Goal: Task Accomplishment & Management: Manage account settings

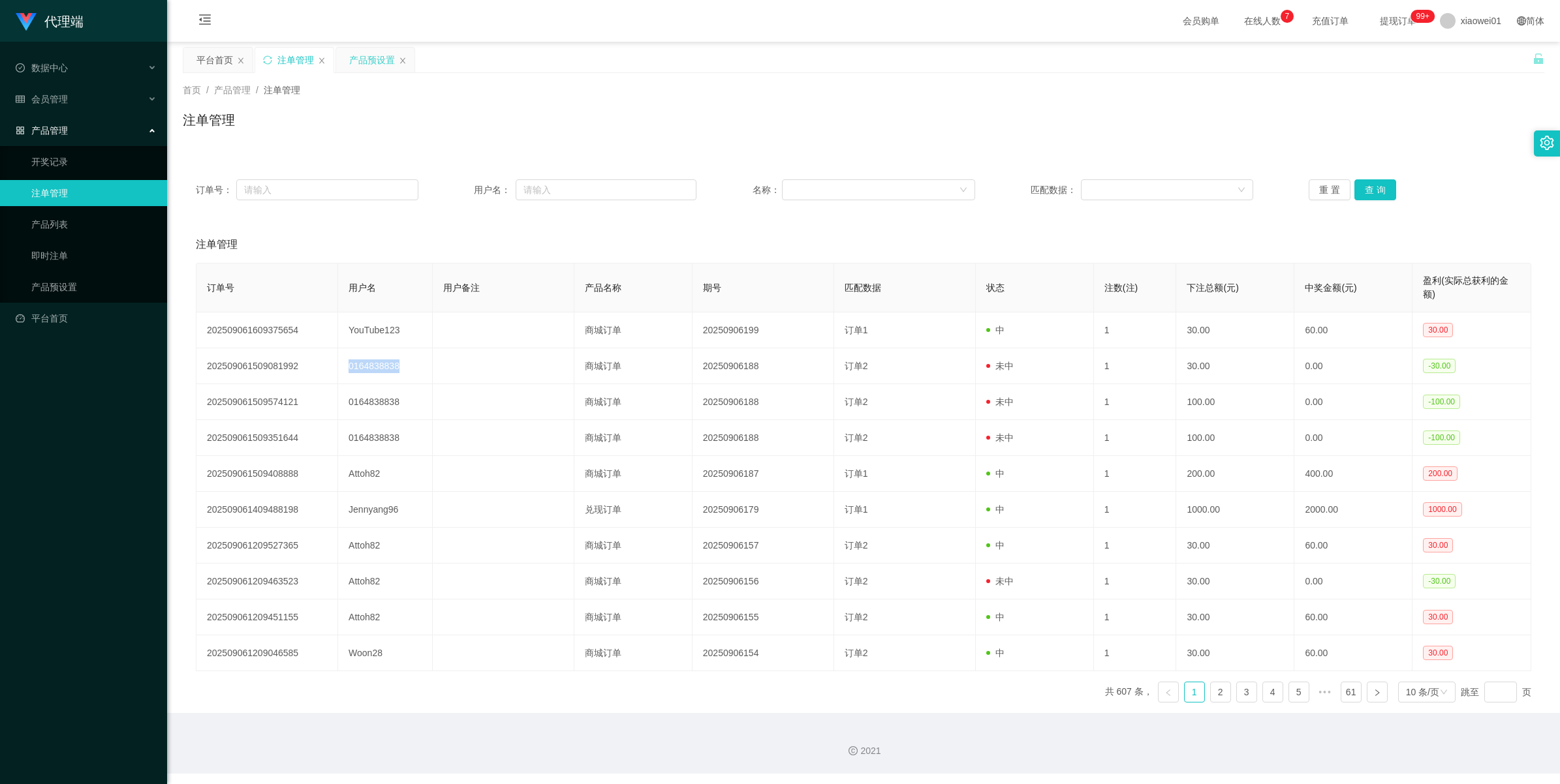
click at [353, 63] on div "产品预设置" at bounding box center [372, 59] width 45 height 25
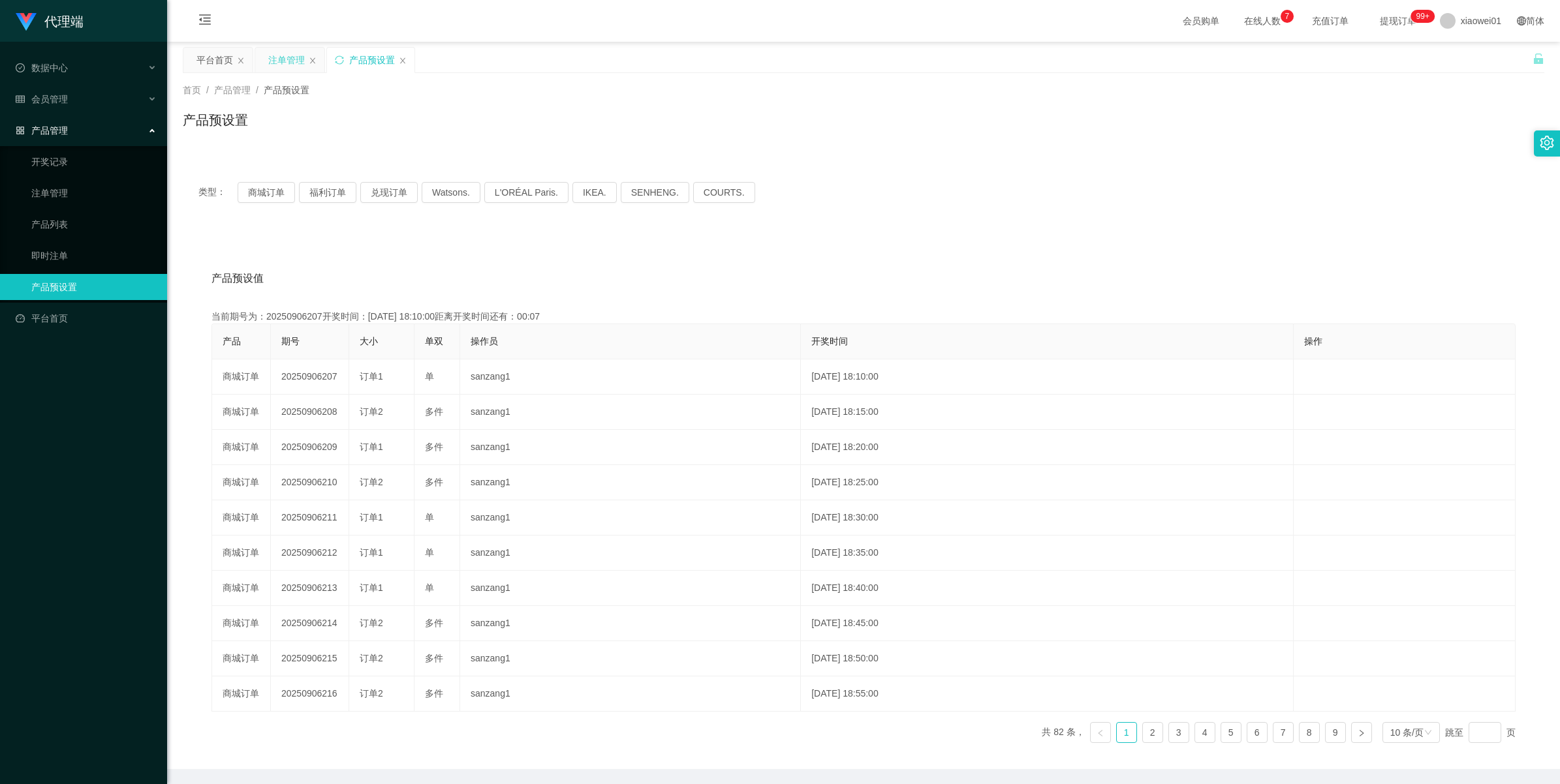
click at [289, 64] on div "注单管理" at bounding box center [287, 59] width 37 height 25
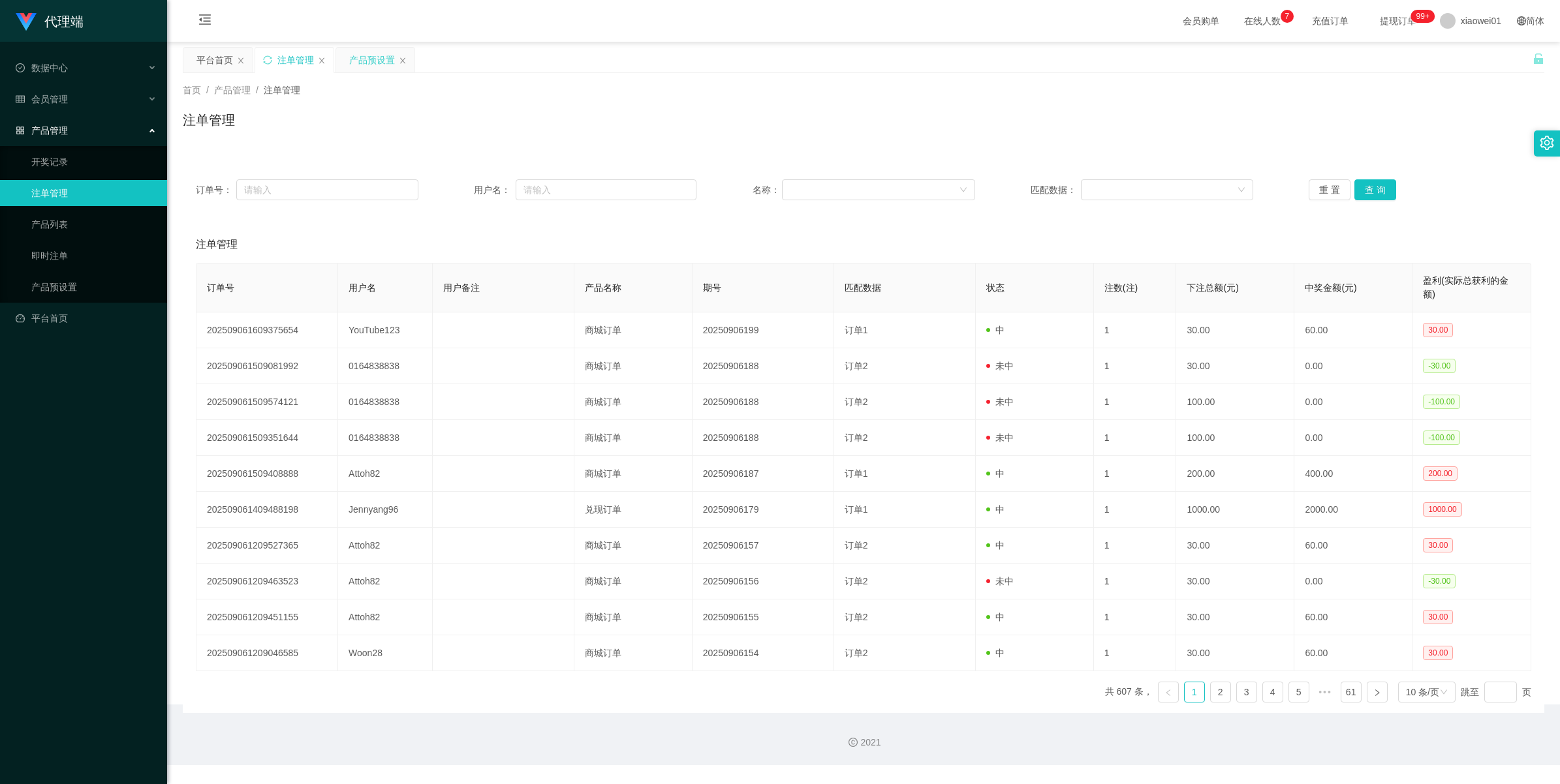
click at [360, 64] on div "产品预设置" at bounding box center [372, 59] width 45 height 25
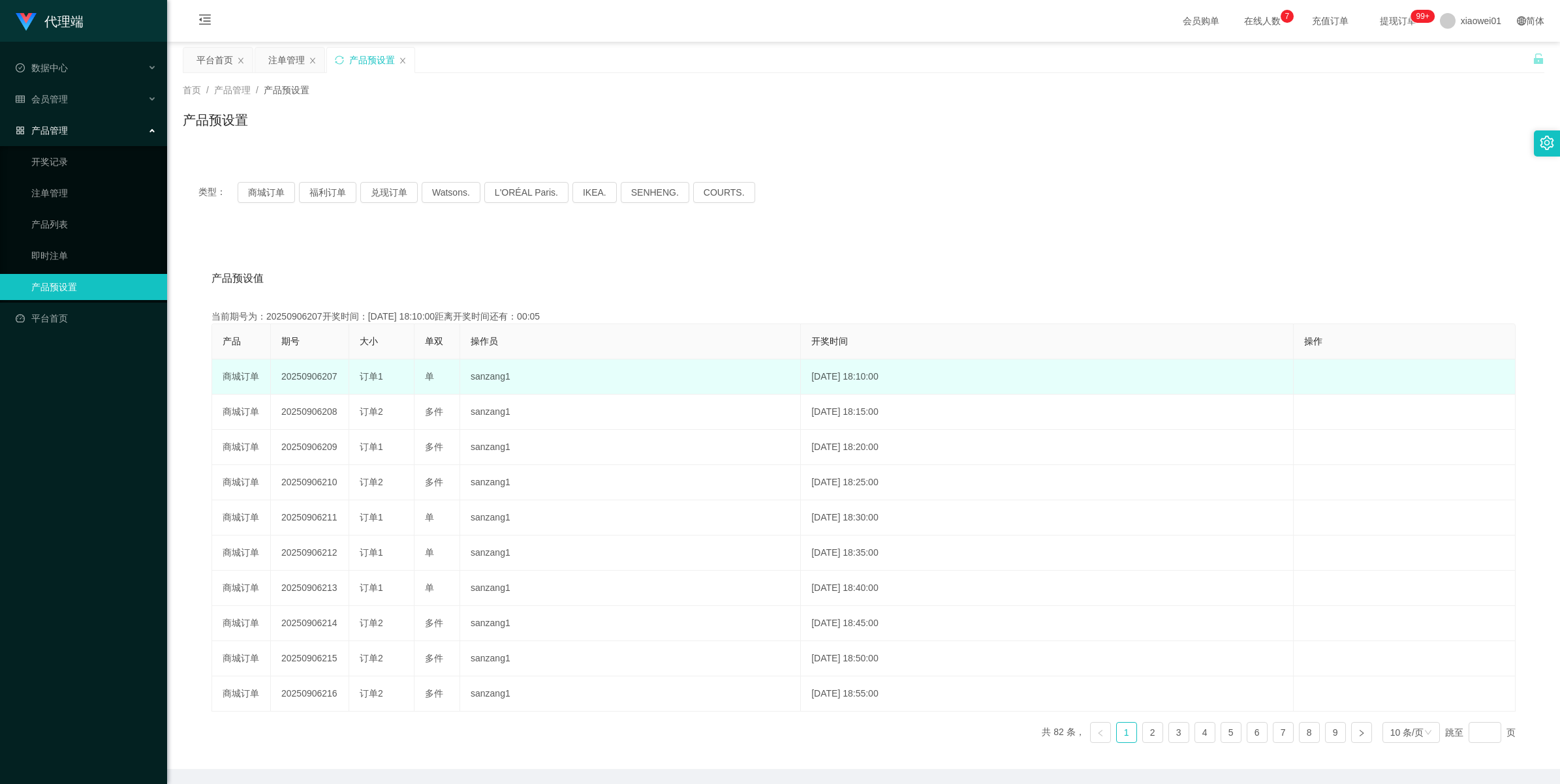
click at [291, 377] on td "20250906207" at bounding box center [309, 377] width 78 height 35
copy td "20250906207"
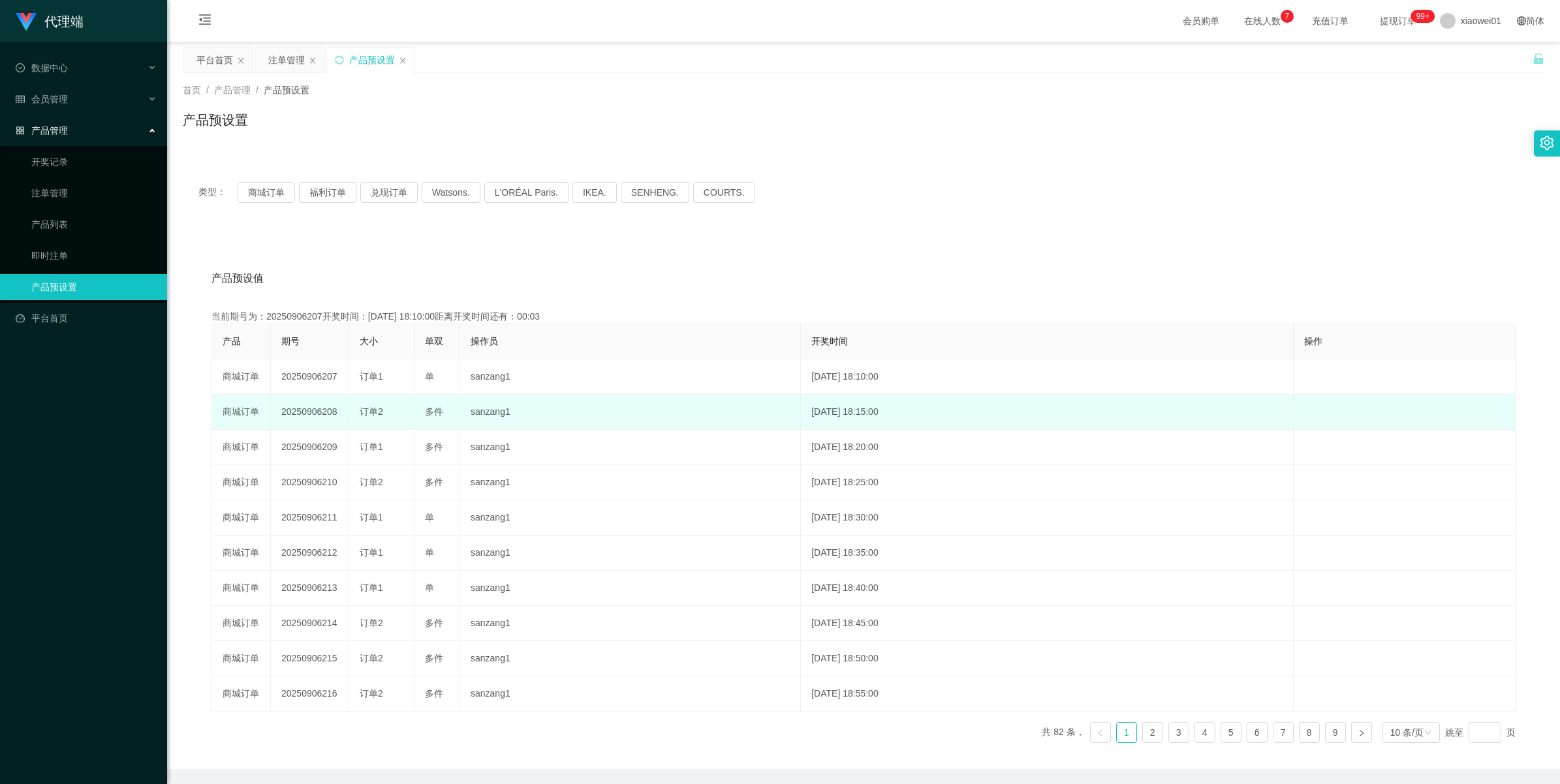
click at [320, 415] on td "20250906208" at bounding box center [309, 412] width 78 height 35
copy td "20250906208"
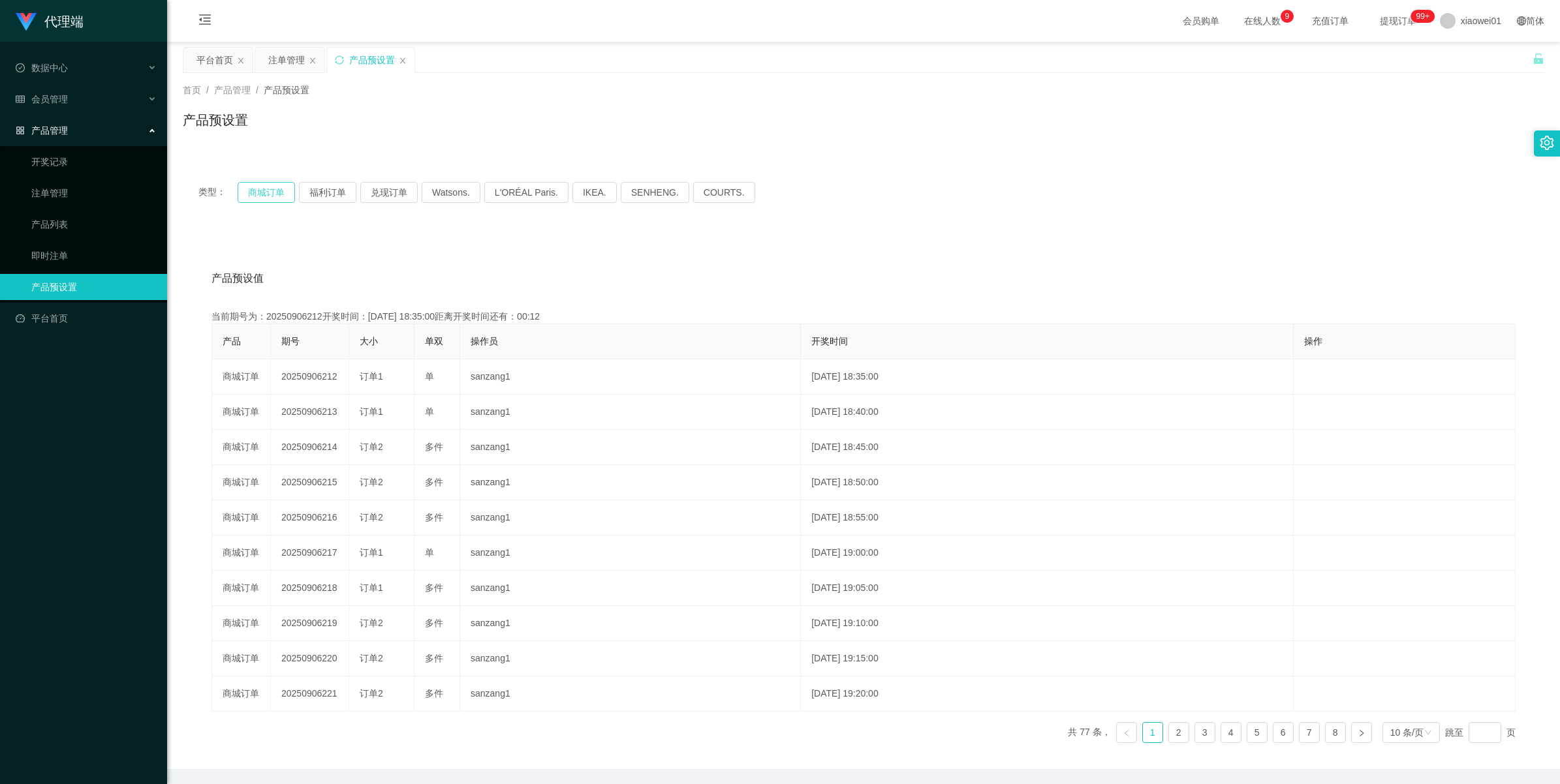
click at [267, 194] on button "商城订单" at bounding box center [267, 192] width 57 height 21
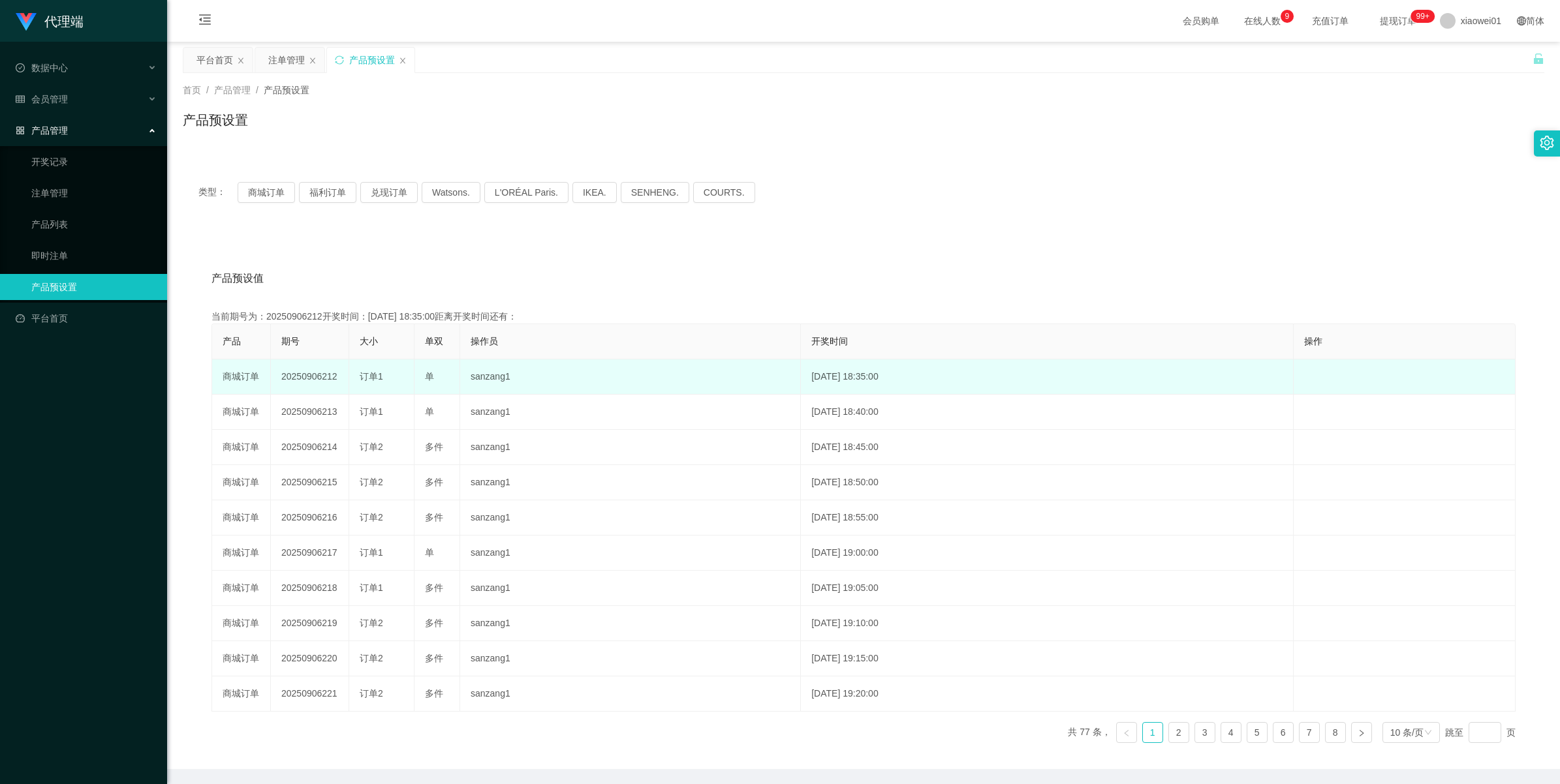
click at [302, 375] on td "20250906212" at bounding box center [309, 377] width 78 height 35
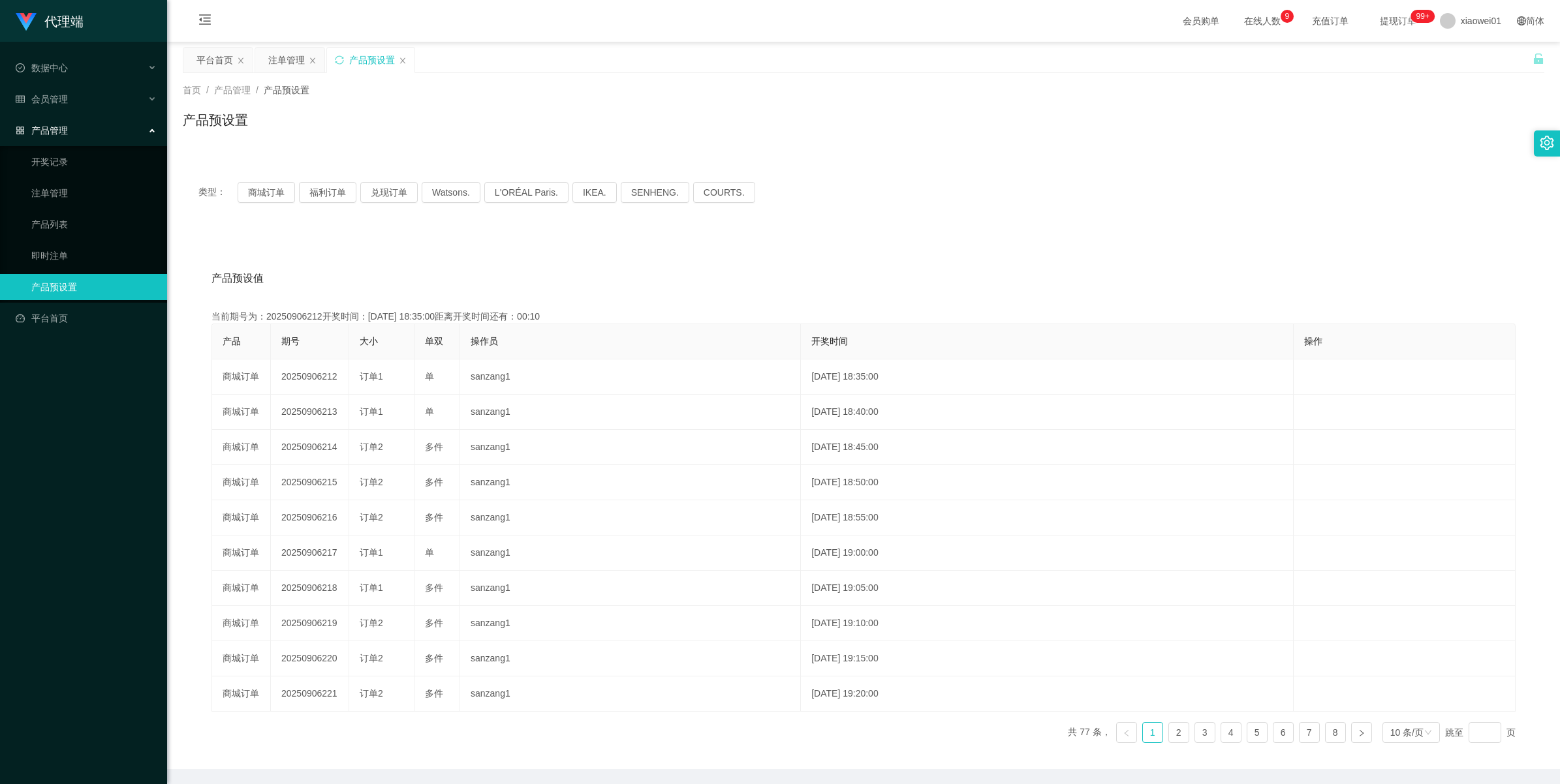
copy td "20250906212"
